Goal: Information Seeking & Learning: Learn about a topic

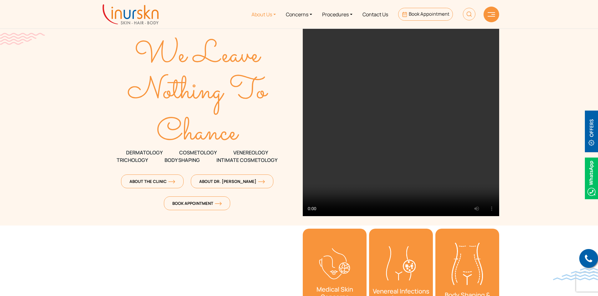
click at [270, 19] on link "About Us" at bounding box center [263, 14] width 34 height 23
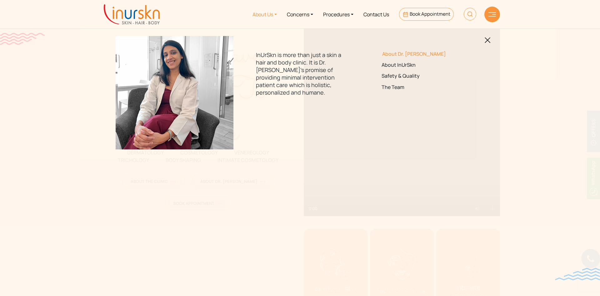
click at [384, 56] on link "About Dr. [PERSON_NAME]" at bounding box center [426, 54] width 88 height 6
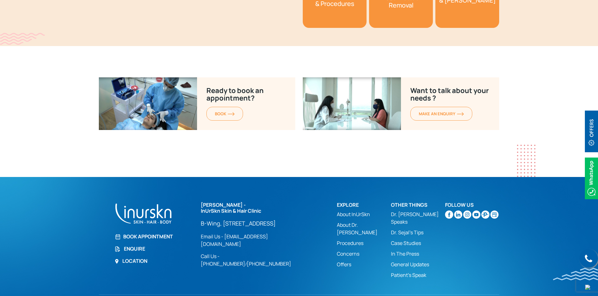
scroll to position [2432, 0]
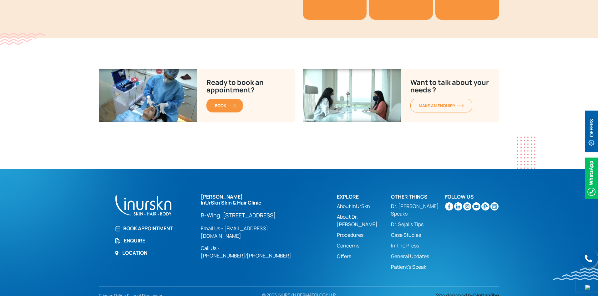
click at [218, 103] on span "BOOK" at bounding box center [225, 106] width 20 height 6
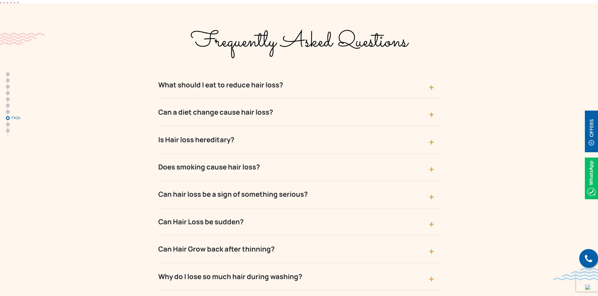
scroll to position [2221, 0]
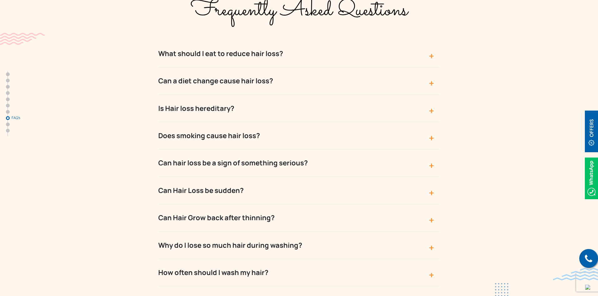
click at [283, 204] on button "Can Hair Grow back after thinning?" at bounding box center [298, 217] width 281 height 27
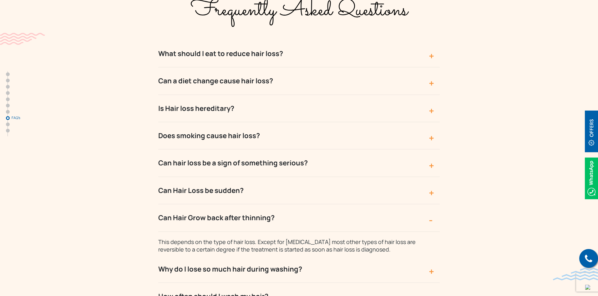
click at [295, 255] on button "Why do I lose so much hair during washing?" at bounding box center [298, 268] width 281 height 27
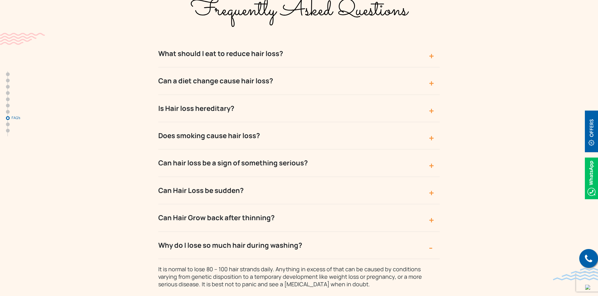
click at [269, 231] on button "Why do I lose so much hair during washing?" at bounding box center [298, 244] width 281 height 27
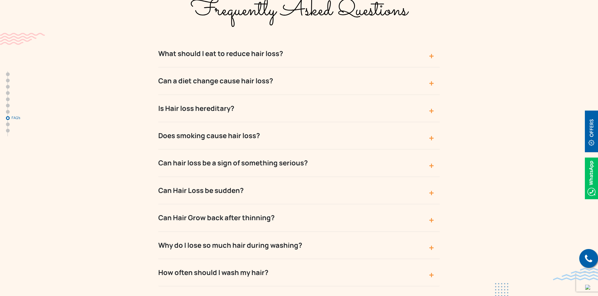
click at [266, 259] on button "How often should I wash my hair?" at bounding box center [298, 272] width 281 height 27
click at [211, 149] on button "Can hair loss be a sign of something serious?" at bounding box center [298, 162] width 281 height 27
